Goal: Information Seeking & Learning: Understand process/instructions

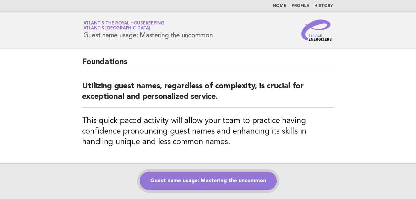
click at [203, 180] on link "Guest name usage: Mastering the uncommon" at bounding box center [208, 181] width 137 height 19
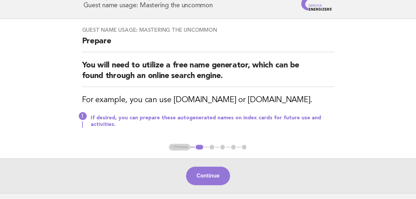
scroll to position [66, 0]
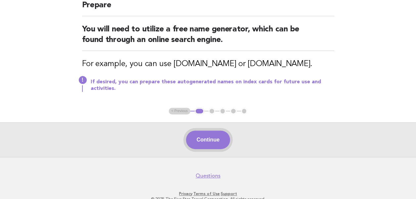
click at [201, 141] on button "Continue" at bounding box center [208, 140] width 44 height 19
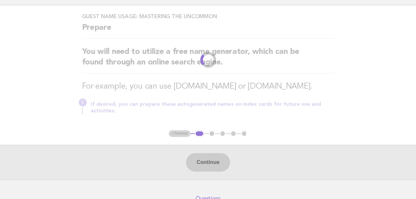
scroll to position [0, 0]
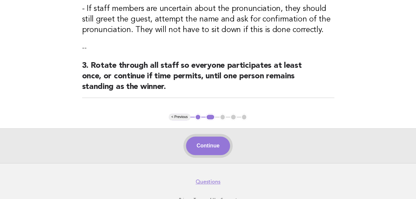
click at [209, 148] on button "Continue" at bounding box center [208, 146] width 44 height 19
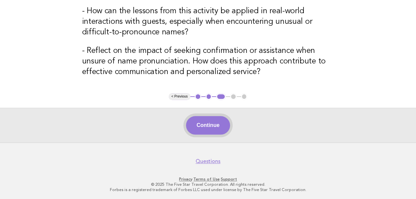
click at [204, 129] on button "Continue" at bounding box center [208, 125] width 44 height 19
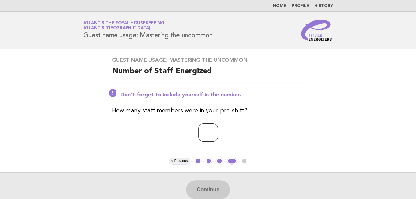
click at [202, 132] on input "number" at bounding box center [208, 132] width 20 height 19
type input "**"
click at [209, 187] on button "Continue" at bounding box center [208, 190] width 44 height 19
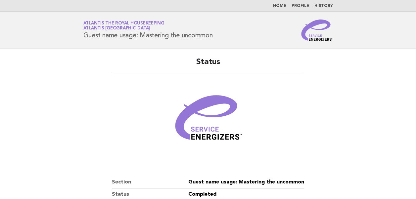
scroll to position [113, 0]
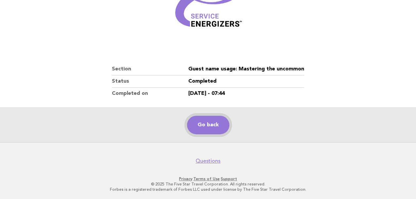
click at [206, 128] on link "Go back" at bounding box center [208, 125] width 42 height 19
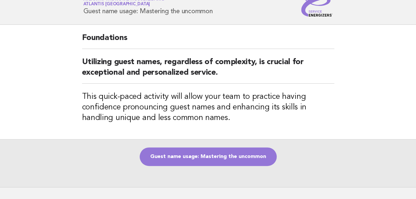
scroll to position [66, 0]
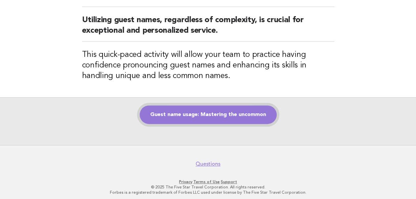
click at [201, 115] on link "Guest name usage: Mastering the uncommon" at bounding box center [208, 115] width 137 height 19
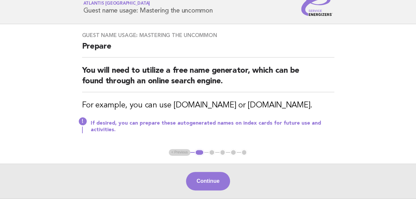
scroll to position [33, 0]
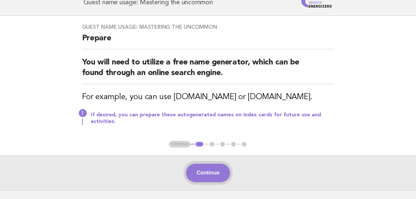
click at [205, 176] on button "Continue" at bounding box center [208, 173] width 44 height 19
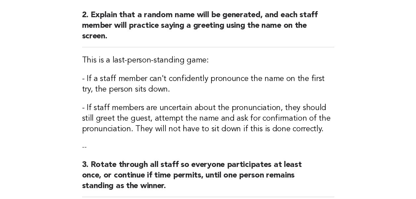
scroll to position [252, 0]
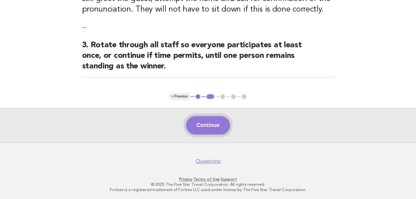
click at [203, 128] on button "Continue" at bounding box center [208, 125] width 44 height 19
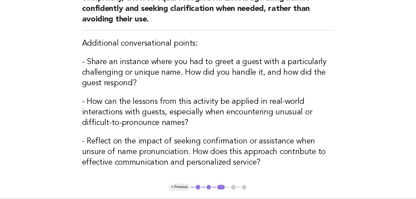
scroll to position [132, 0]
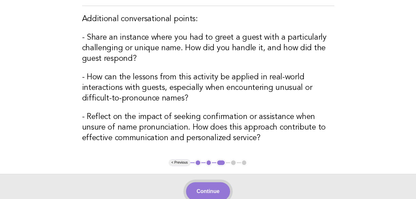
click at [208, 190] on button "Continue" at bounding box center [208, 191] width 44 height 19
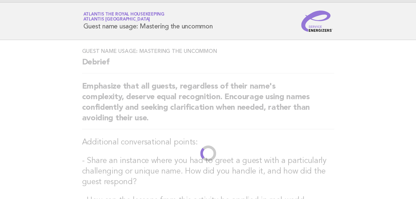
scroll to position [0, 0]
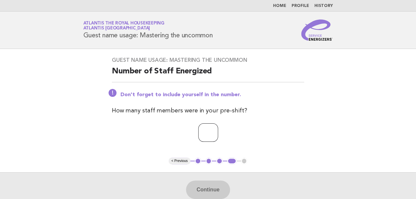
click at [198, 132] on input "number" at bounding box center [208, 132] width 20 height 19
type input "**"
click at [206, 192] on button "Continue" at bounding box center [208, 190] width 44 height 19
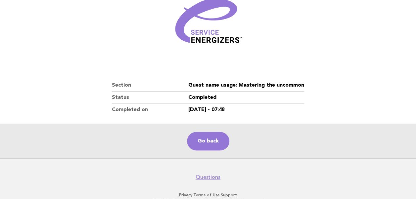
scroll to position [99, 0]
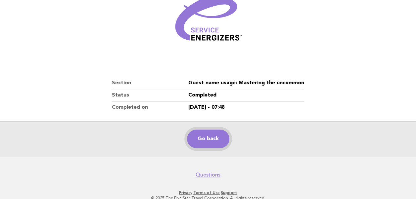
click at [201, 135] on link "Go back" at bounding box center [208, 139] width 42 height 19
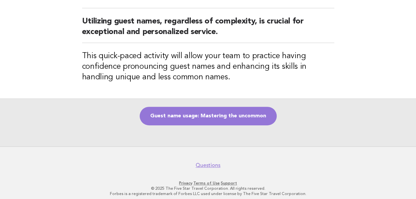
scroll to position [66, 0]
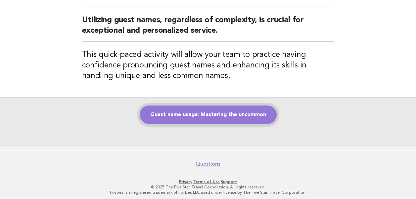
click at [212, 119] on link "Guest name usage: Mastering the uncommon" at bounding box center [208, 115] width 137 height 19
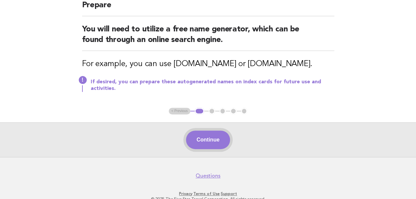
click at [210, 136] on button "Continue" at bounding box center [208, 140] width 44 height 19
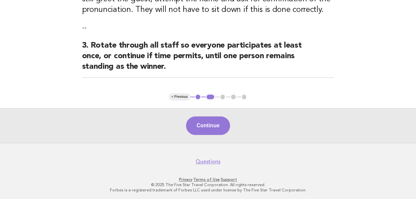
scroll to position [252, 0]
click at [198, 95] on button "1" at bounding box center [198, 96] width 7 height 7
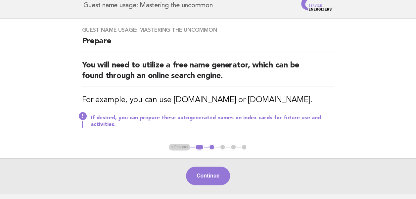
scroll to position [15, 0]
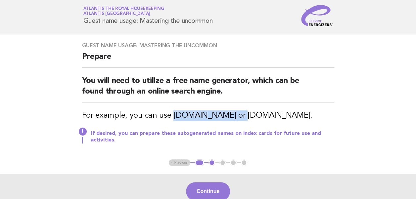
drag, startPoint x: 173, startPoint y: 115, endPoint x: 242, endPoint y: 116, distance: 69.2
click at [242, 116] on h3 "For example, you can use [DOMAIN_NAME] or [DOMAIN_NAME]." at bounding box center [208, 116] width 252 height 11
copy h3 "[DOMAIN_NAME]"
drag, startPoint x: 256, startPoint y: 115, endPoint x: 325, endPoint y: 117, distance: 69.6
click at [325, 117] on h3 "For example, you can use [DOMAIN_NAME] or [DOMAIN_NAME]." at bounding box center [208, 116] width 252 height 11
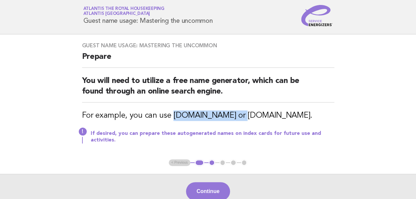
copy h3 "[DOMAIN_NAME]"
click at [204, 192] on button "Continue" at bounding box center [208, 191] width 44 height 19
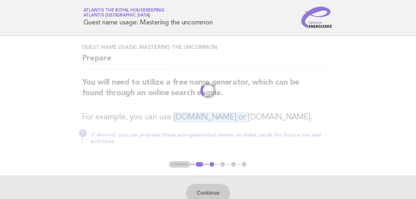
scroll to position [0, 0]
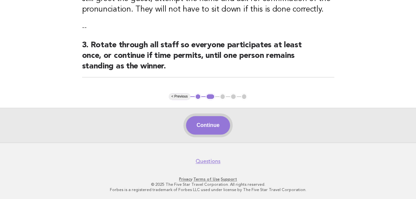
click at [208, 128] on button "Continue" at bounding box center [208, 125] width 44 height 19
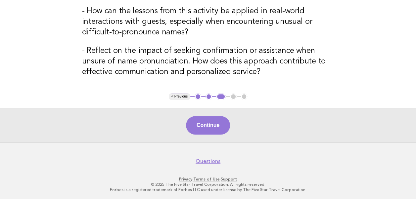
click at [208, 128] on button "Continue" at bounding box center [208, 125] width 44 height 19
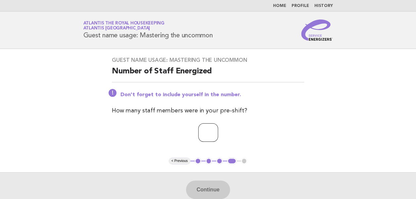
click at [204, 133] on input "number" at bounding box center [208, 132] width 20 height 19
type input "**"
click at [210, 185] on button "Continue" at bounding box center [208, 190] width 44 height 19
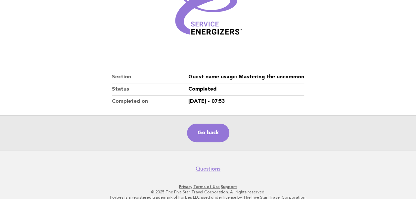
scroll to position [113, 0]
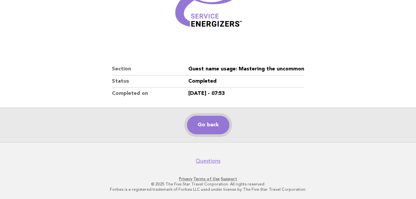
click at [204, 126] on link "Go back" at bounding box center [208, 125] width 42 height 19
